Goal: Task Accomplishment & Management: Complete application form

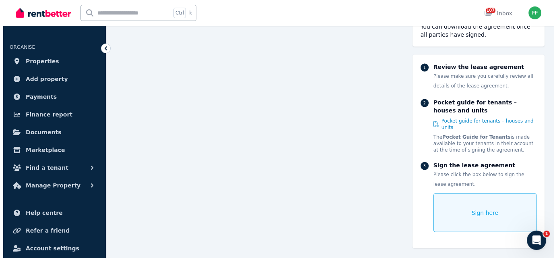
scroll to position [5475, 0]
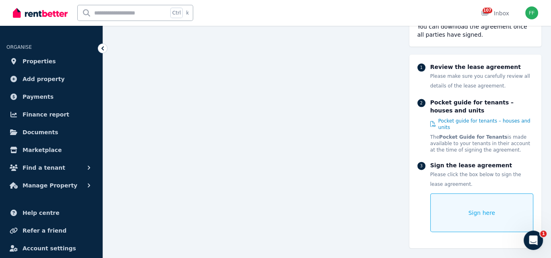
click at [470, 209] on span "Sign here" at bounding box center [482, 213] width 27 height 8
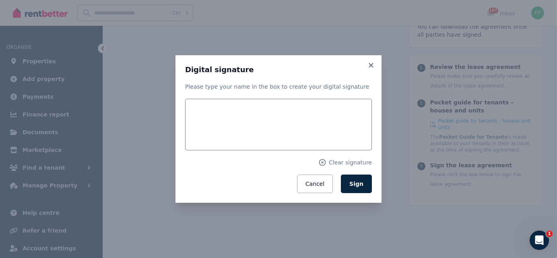
scroll to position [5485, 0]
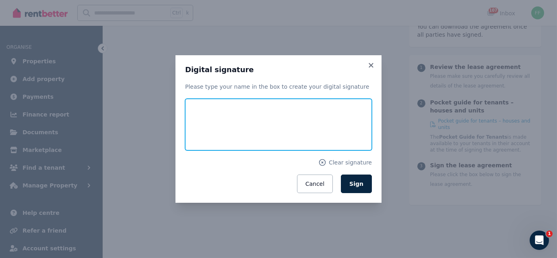
click at [203, 130] on input "text" at bounding box center [278, 125] width 187 height 52
type input "**********"
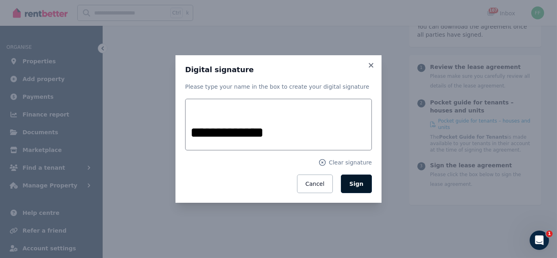
click at [352, 182] on span "Sign" at bounding box center [356, 183] width 14 height 6
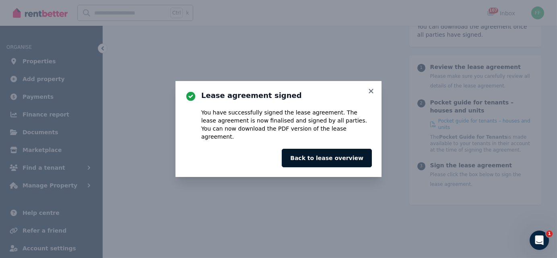
click at [333, 154] on button "Back to lease overview" at bounding box center [327, 158] width 90 height 19
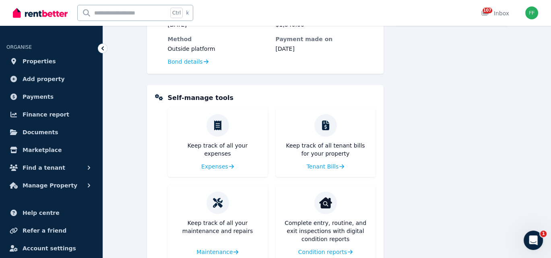
scroll to position [322, 0]
